Goal: Find specific page/section: Find specific page/section

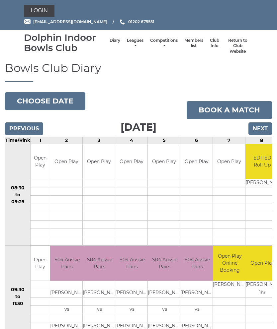
click at [188, 45] on link "Members list" at bounding box center [193, 43] width 19 height 11
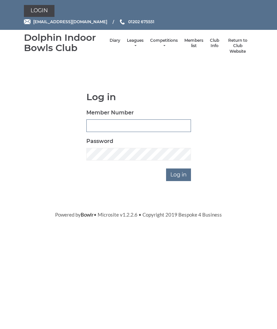
click at [126, 125] on input "Member Number" at bounding box center [138, 126] width 105 height 13
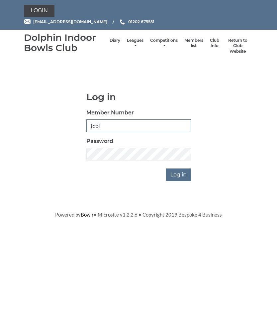
type input "1561"
click at [183, 173] on input "Log in" at bounding box center [178, 175] width 25 height 13
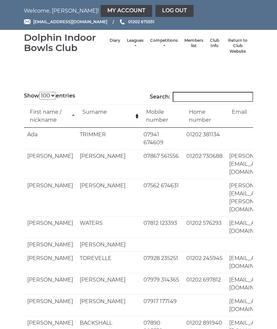
select select "100"
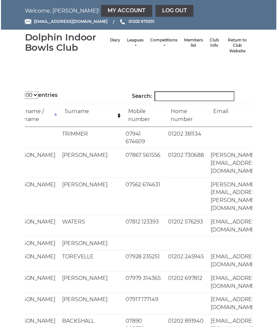
scroll to position [0, 18]
click at [181, 96] on input "Search:" at bounding box center [195, 97] width 80 height 10
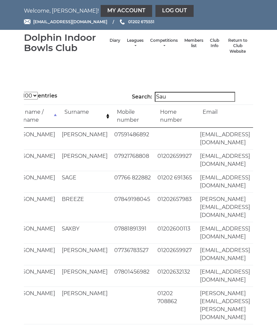
scroll to position [0, 9]
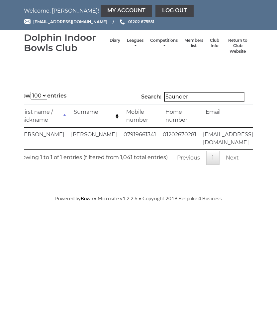
type input "Saunders"
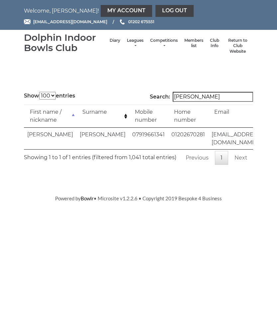
scroll to position [0, 0]
